Goal: Transaction & Acquisition: Purchase product/service

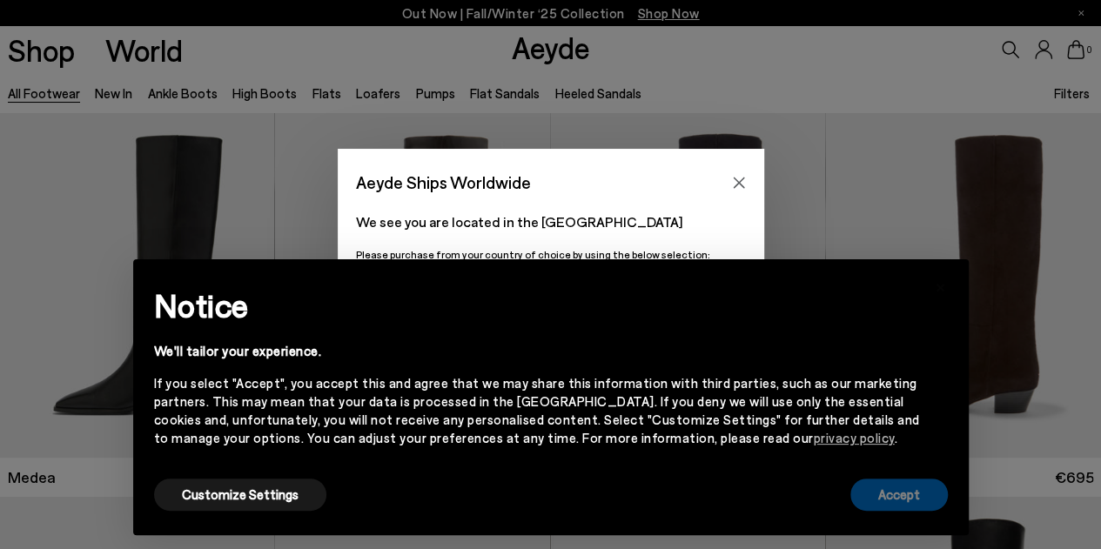
click at [888, 503] on button "Accept" at bounding box center [898, 495] width 97 height 32
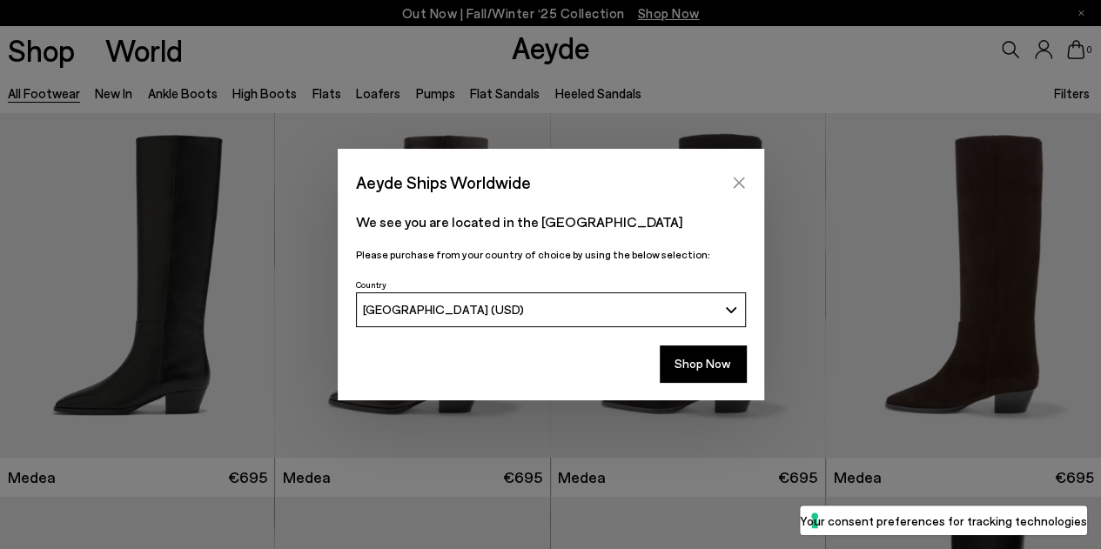
click at [744, 185] on icon "Close" at bounding box center [739, 183] width 14 height 14
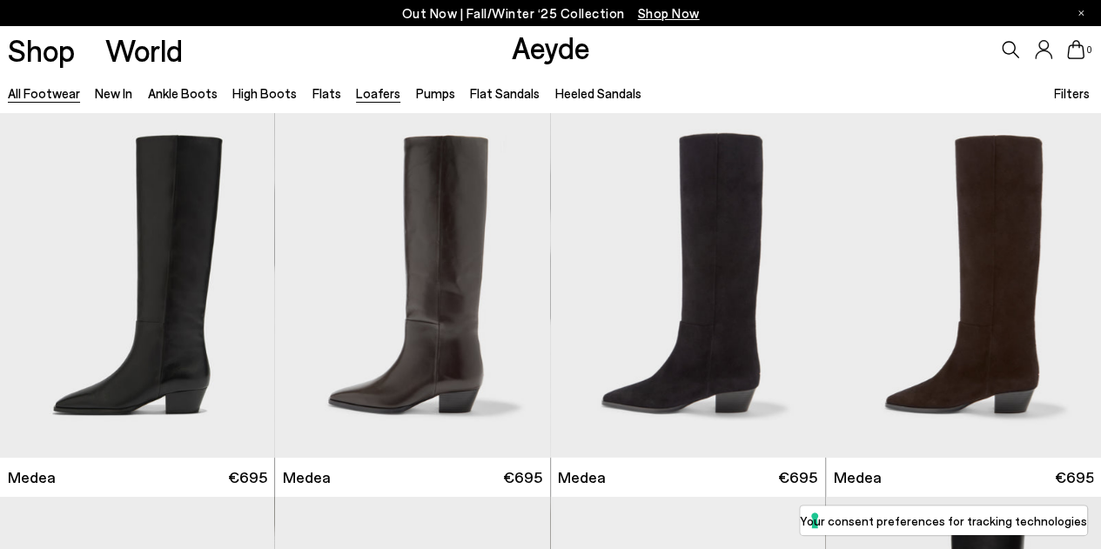
click at [359, 88] on link "Loafers" at bounding box center [378, 93] width 44 height 16
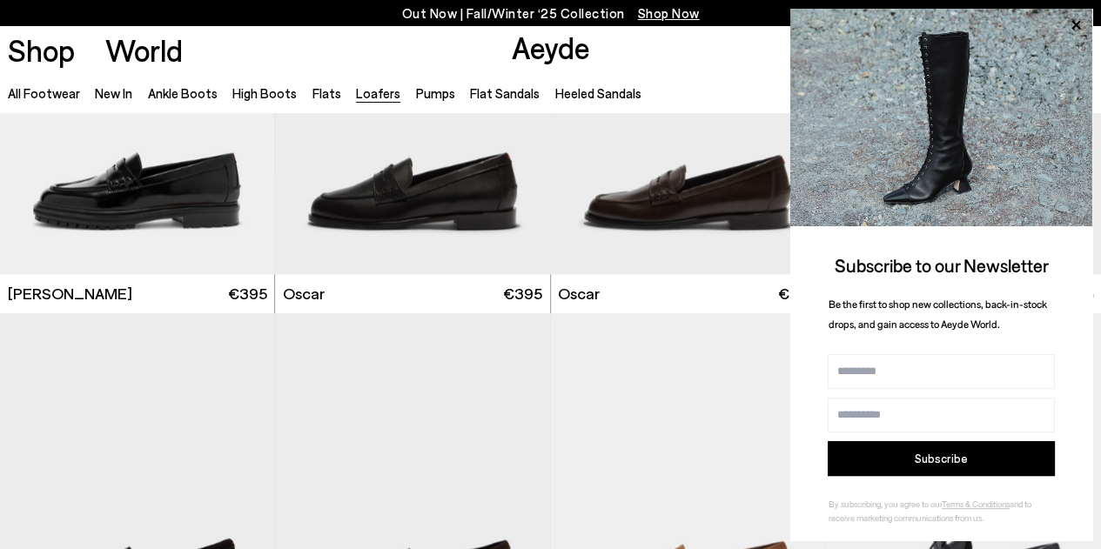
scroll to position [1278, 0]
